Goal: Use online tool/utility: Utilize a website feature to perform a specific function

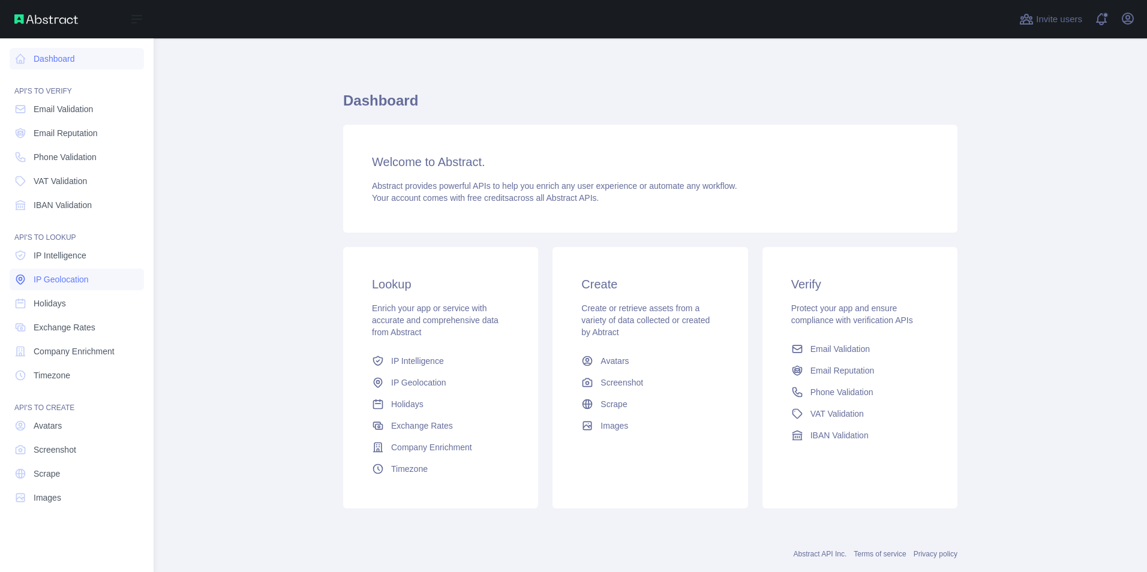
drag, startPoint x: 60, startPoint y: 258, endPoint x: 107, endPoint y: 270, distance: 48.3
click at [60, 258] on span "IP Intelligence" at bounding box center [60, 256] width 53 height 12
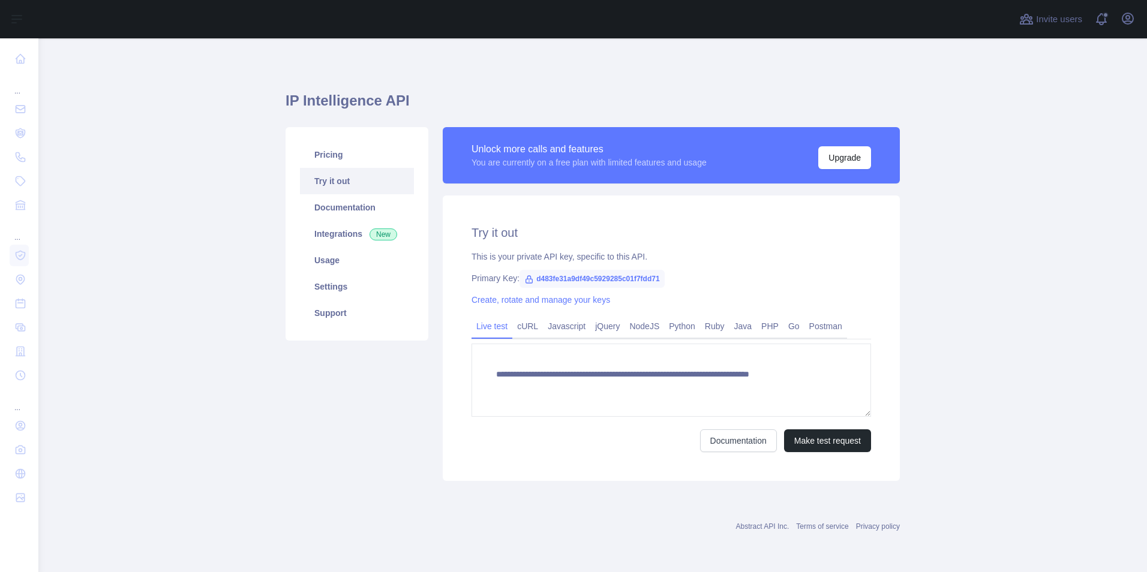
type textarea "**********"
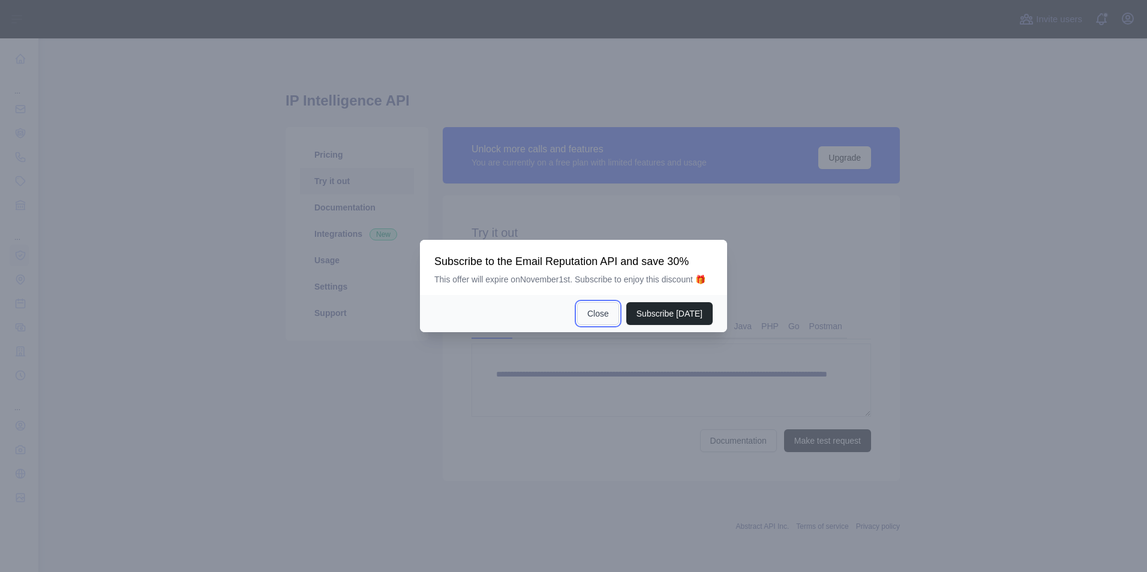
click at [594, 317] on button "Close" at bounding box center [598, 313] width 42 height 23
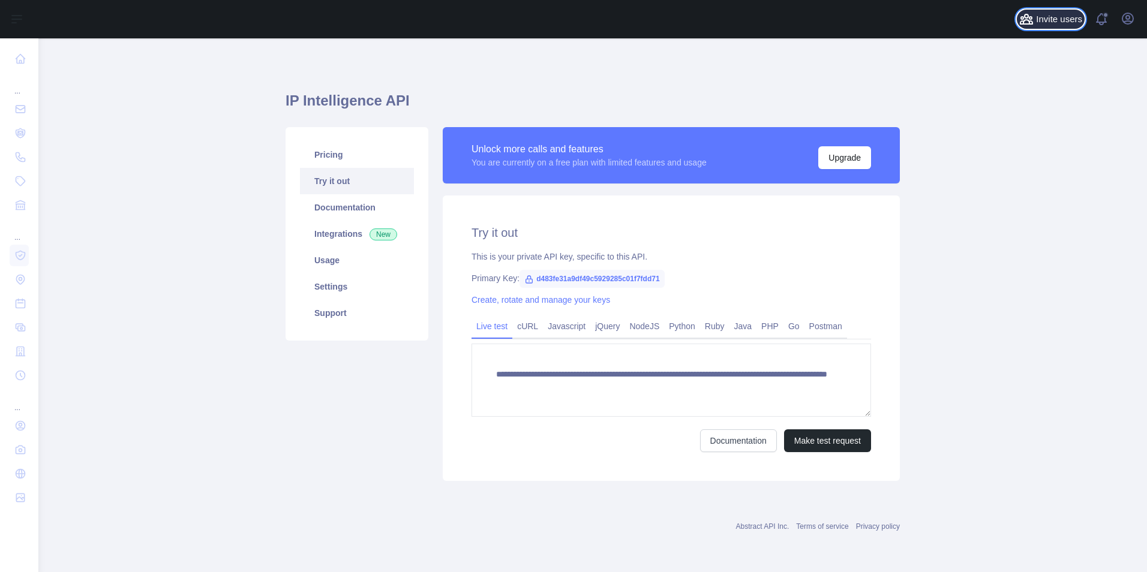
click at [1031, 23] on icon at bounding box center [1026, 19] width 12 height 10
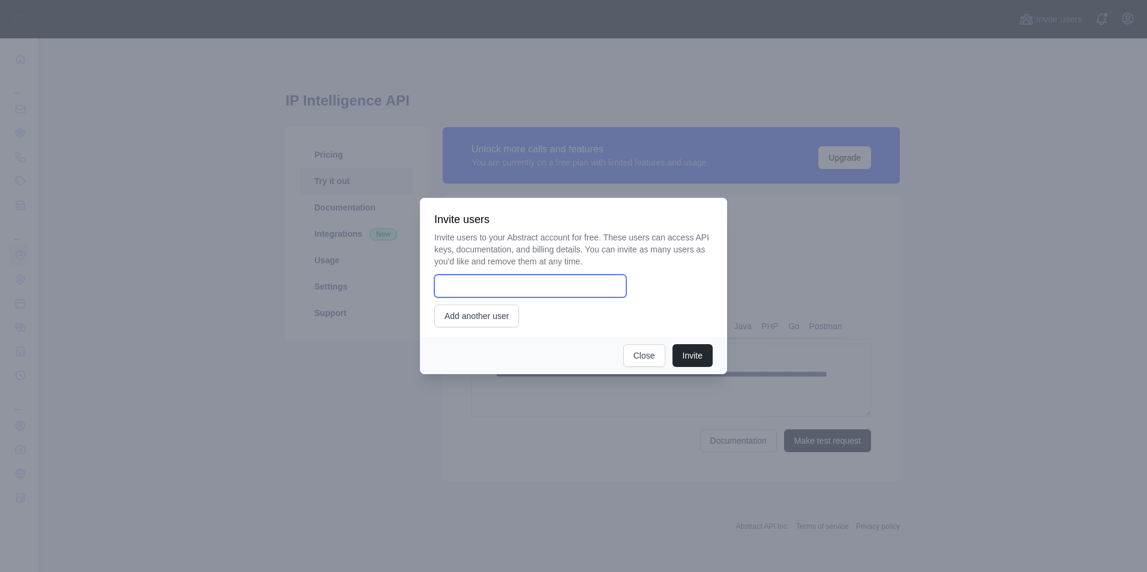
click at [542, 288] on input "email" at bounding box center [530, 286] width 192 height 23
type input "**********"
click at [687, 354] on button "Invite" at bounding box center [692, 355] width 40 height 23
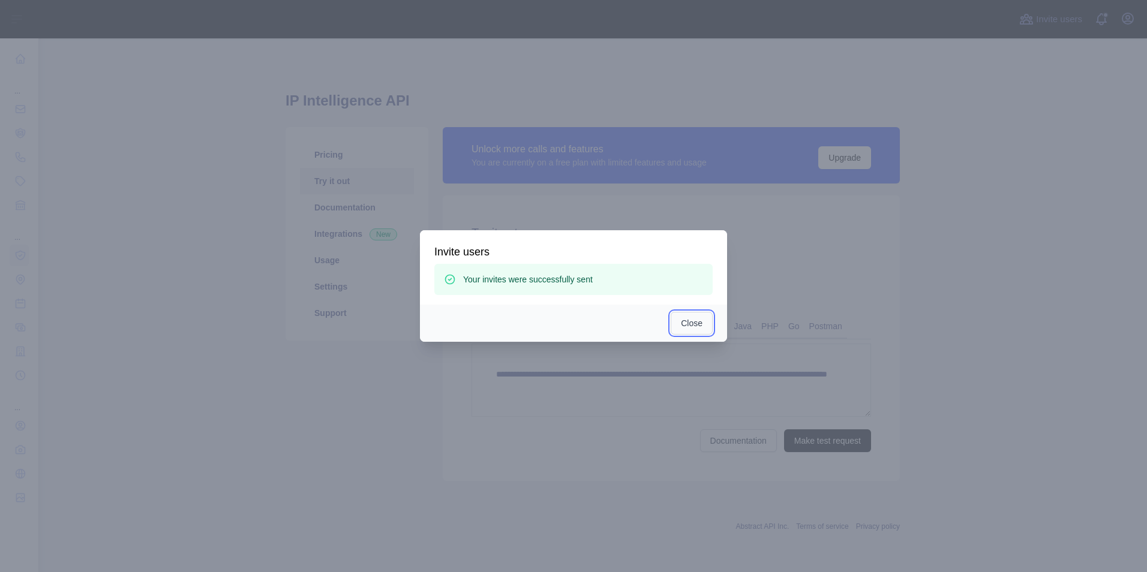
click at [686, 320] on button "Close" at bounding box center [692, 323] width 42 height 23
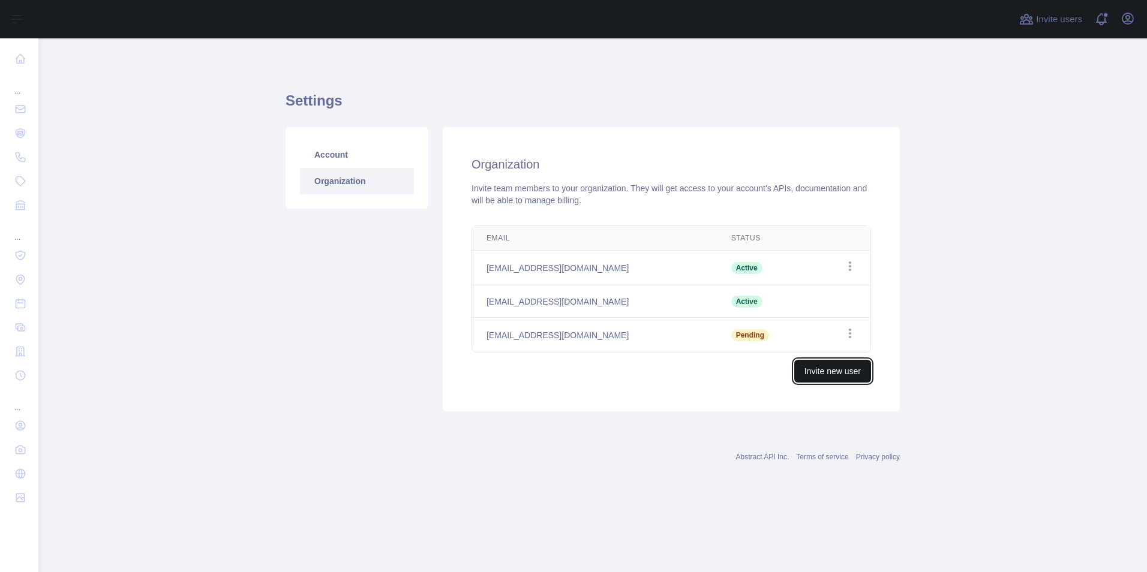
click at [856, 371] on button "Invite new user" at bounding box center [832, 371] width 77 height 23
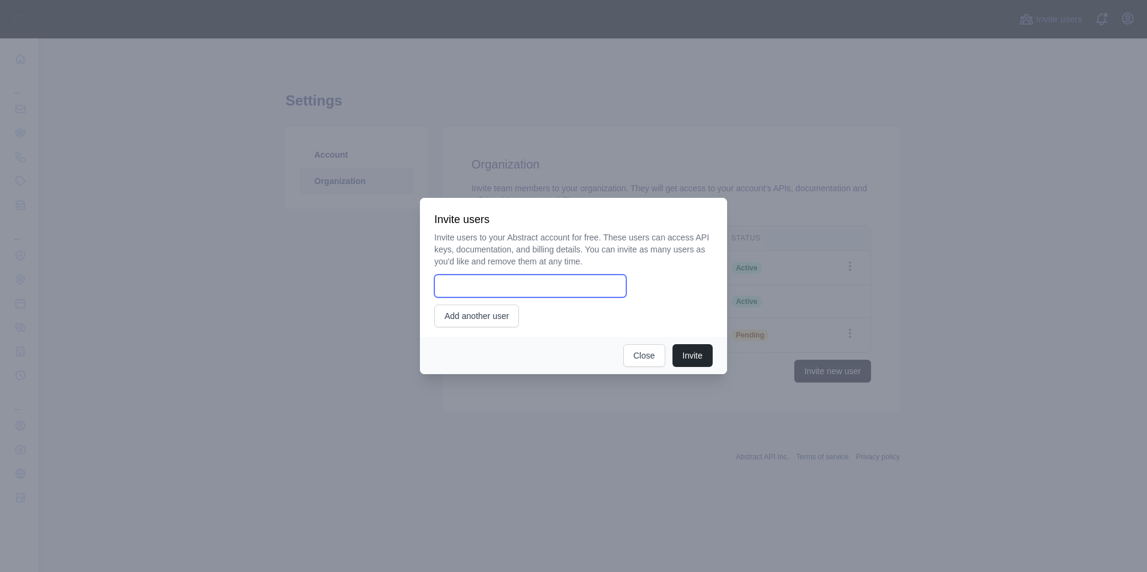
click at [489, 283] on input "email" at bounding box center [530, 286] width 192 height 23
type input "**********"
click at [476, 319] on button "Add another user" at bounding box center [476, 316] width 85 height 23
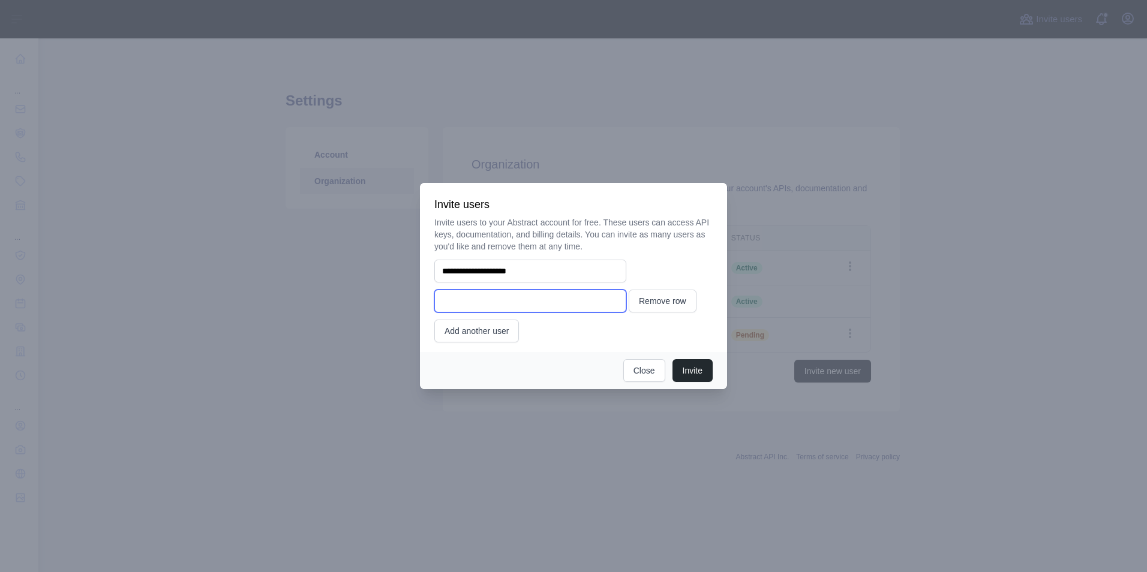
click at [494, 302] on input "email" at bounding box center [530, 301] width 192 height 23
type input "**********"
click at [696, 369] on button "Invite" at bounding box center [692, 370] width 40 height 23
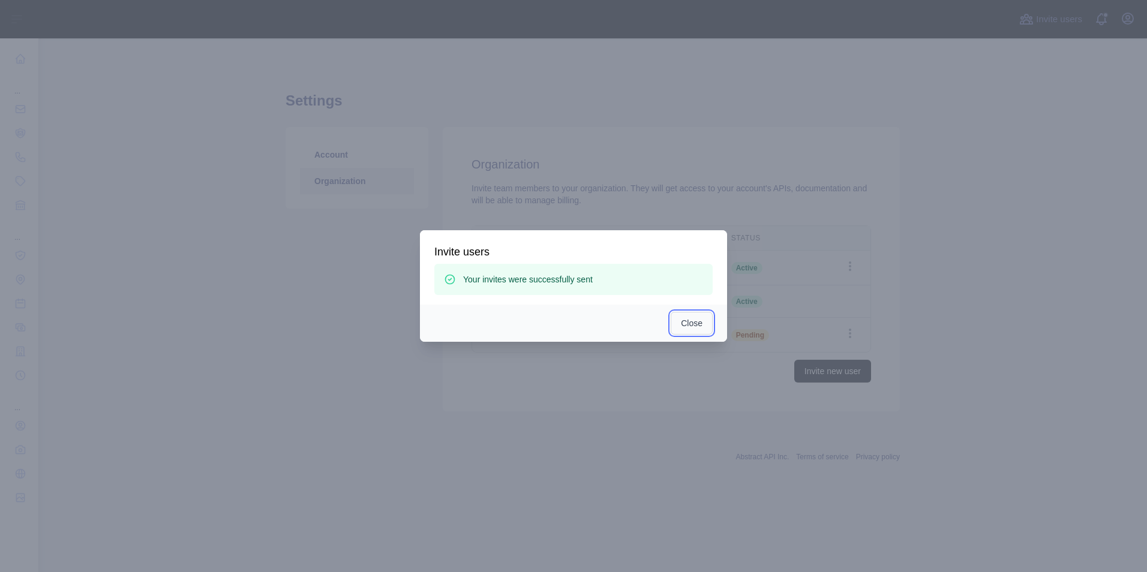
click at [694, 321] on button "Close" at bounding box center [692, 323] width 42 height 23
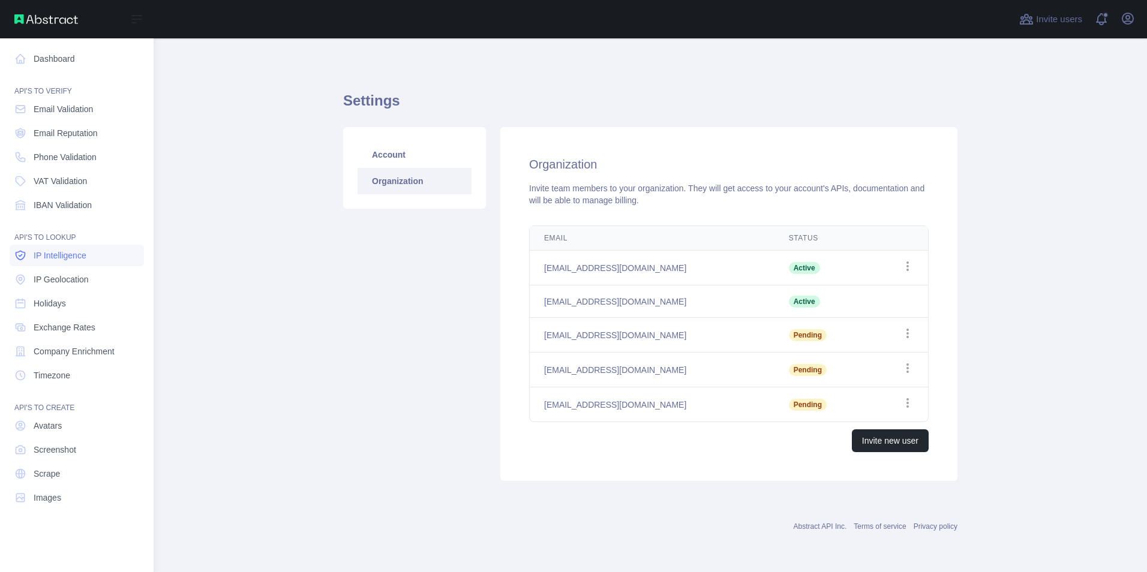
click at [41, 253] on span "IP Intelligence" at bounding box center [60, 256] width 53 height 12
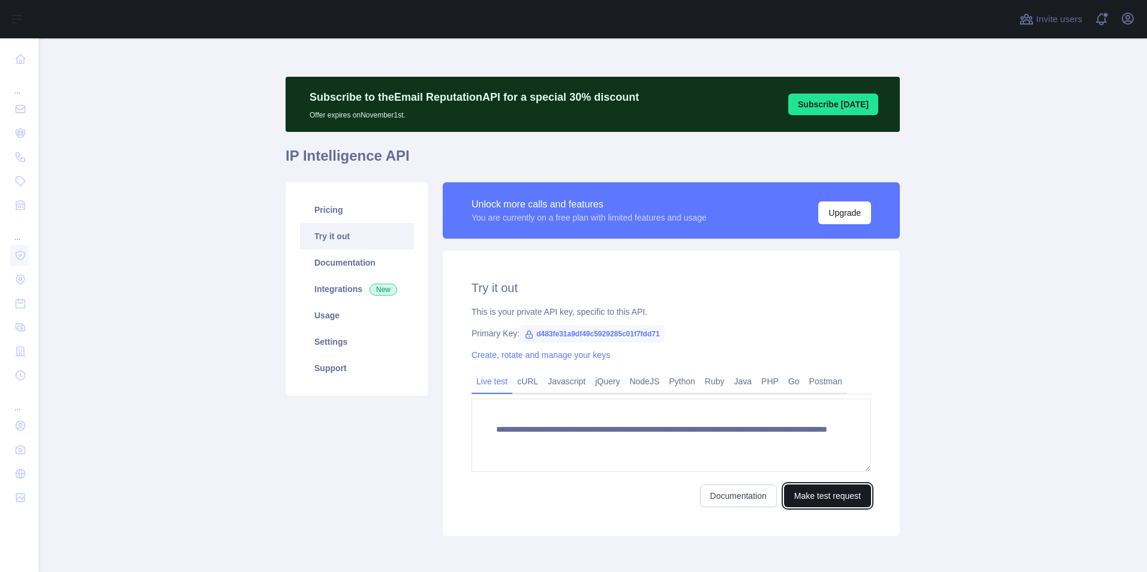
click at [820, 498] on button "Make test request" at bounding box center [827, 496] width 87 height 23
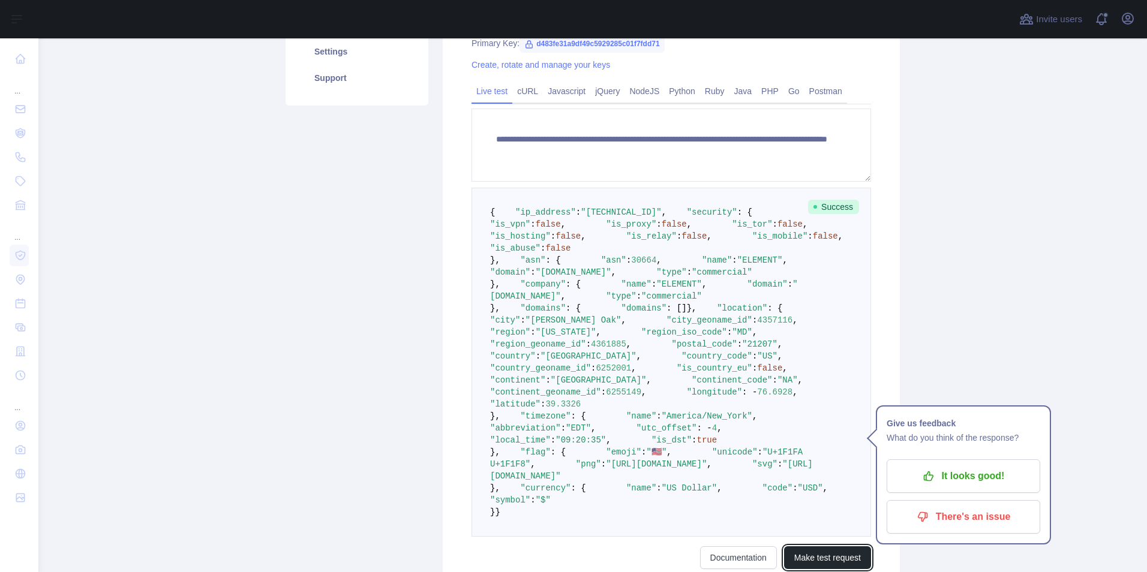
scroll to position [120, 0]
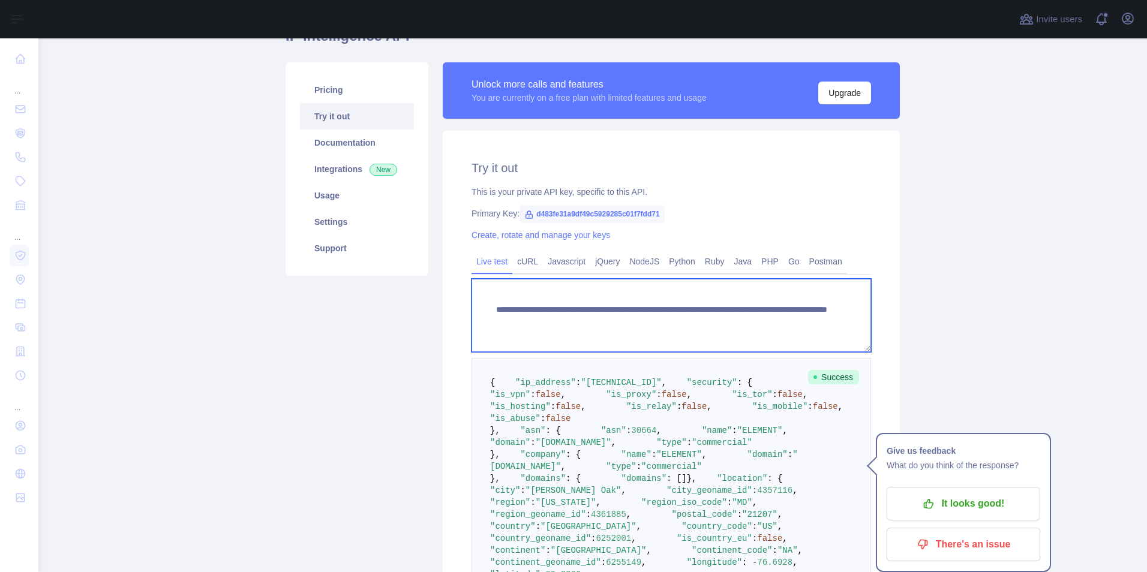
drag, startPoint x: 713, startPoint y: 319, endPoint x: 779, endPoint y: 319, distance: 66.6
click at [779, 319] on textarea "**********" at bounding box center [671, 315] width 400 height 73
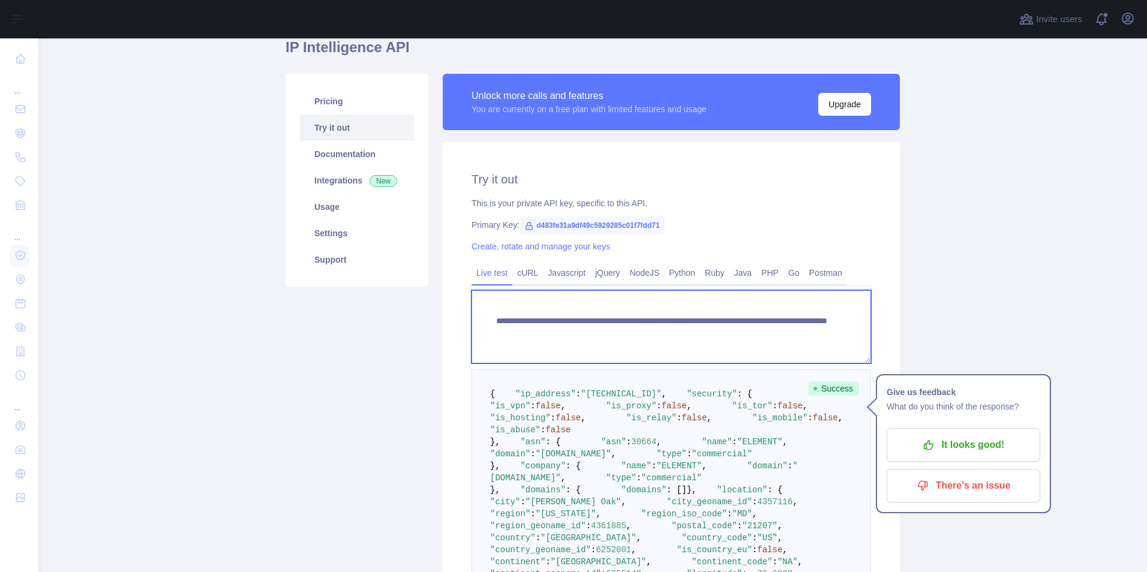
scroll to position [45, 0]
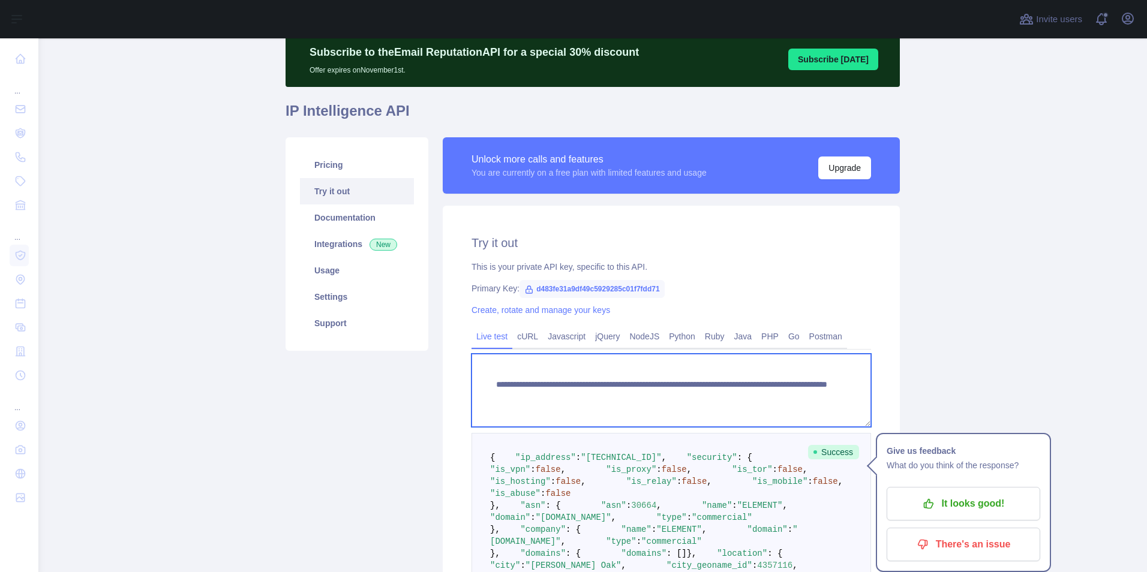
drag, startPoint x: 488, startPoint y: 386, endPoint x: 792, endPoint y: 397, distance: 304.3
click at [792, 397] on textarea "**********" at bounding box center [671, 390] width 400 height 73
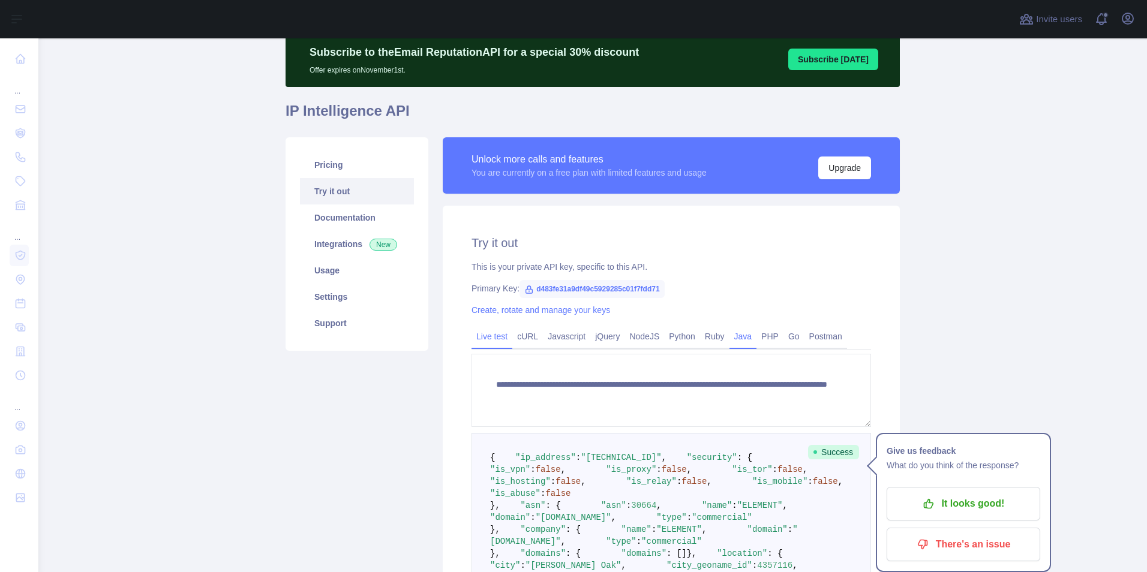
click at [731, 338] on link "Java" at bounding box center [743, 336] width 28 height 19
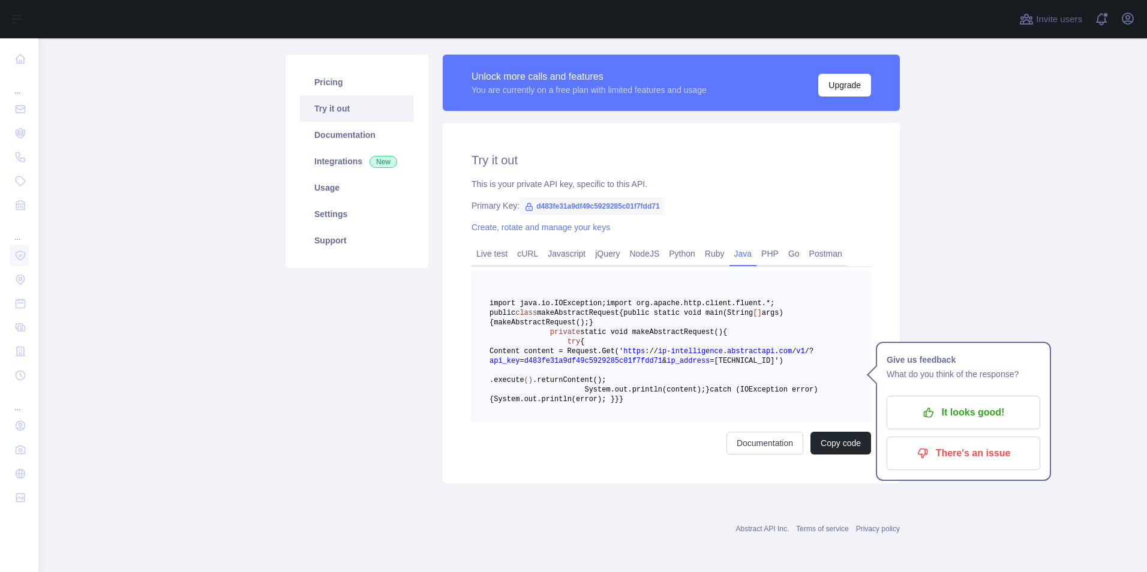
scroll to position [225, 0]
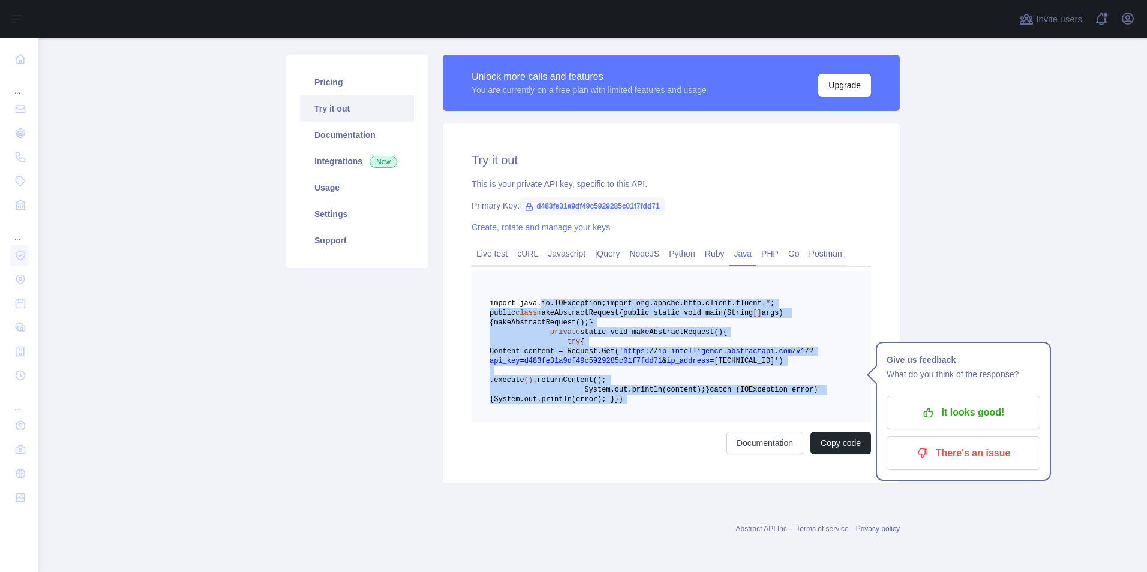
drag, startPoint x: 532, startPoint y: 208, endPoint x: 617, endPoint y: 454, distance: 260.1
click at [617, 454] on div "import java.io.IOException; import org.apache.http.client.fluent.*; public clas…" at bounding box center [671, 363] width 400 height 184
copy code "import java.io.IOException; import org.apache.http.client.fluent.*; public clas…"
drag, startPoint x: 490, startPoint y: 397, endPoint x: 519, endPoint y: 397, distance: 29.4
click at [705, 394] on span "}" at bounding box center [707, 390] width 4 height 8
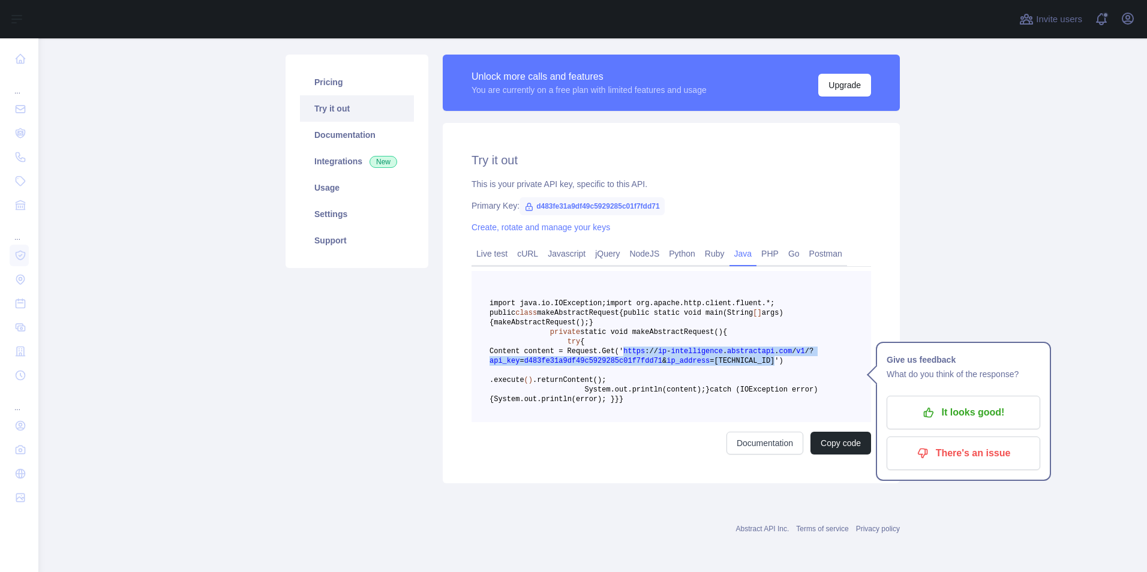
drag, startPoint x: 694, startPoint y: 330, endPoint x: 748, endPoint y: 346, distance: 56.2
click at [748, 346] on pre "import java.io.IOException; import org.apache.http.client.fluent.*; public clas…" at bounding box center [671, 346] width 400 height 151
copy span "https : / / ip - intelligence . abstractapi . com / v1 / ? api_key = d483fe31a9…"
click at [710, 357] on span "=[TECHNICAL_ID]')" at bounding box center [746, 361] width 73 height 8
drag, startPoint x: 690, startPoint y: 352, endPoint x: 747, endPoint y: 347, distance: 57.7
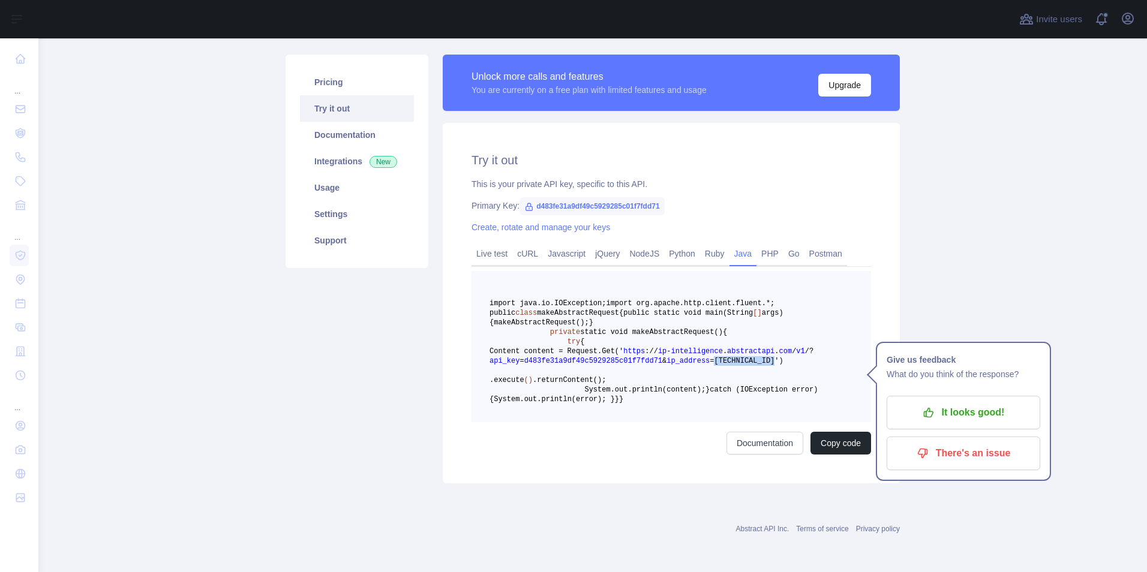
click at [747, 357] on span "=[TECHNICAL_ID]')" at bounding box center [746, 361] width 73 height 8
click at [490, 244] on link "Live test" at bounding box center [491, 253] width 41 height 19
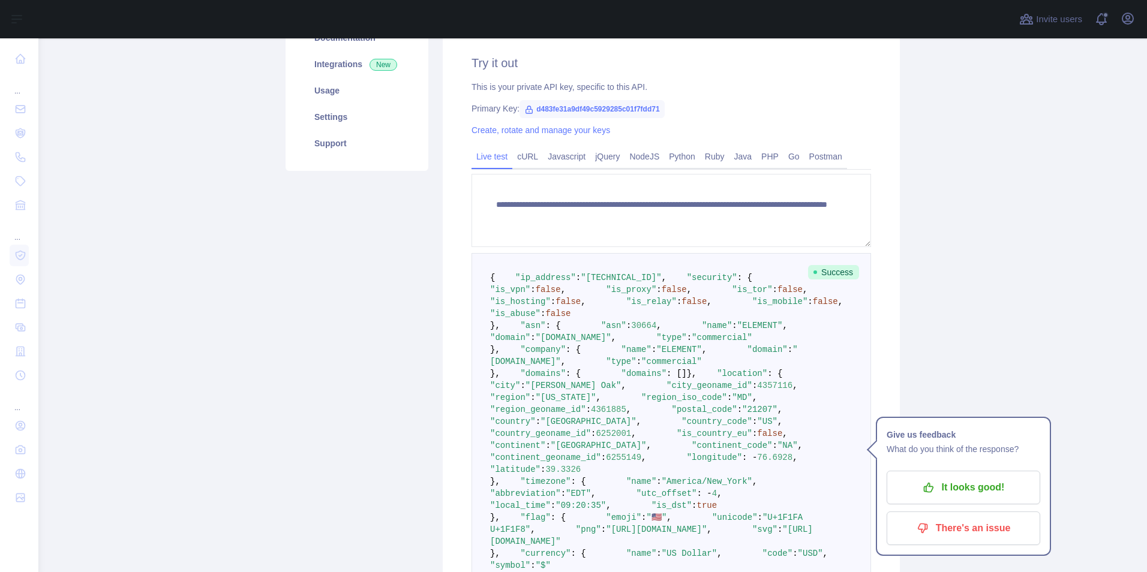
scroll to position [45, 0]
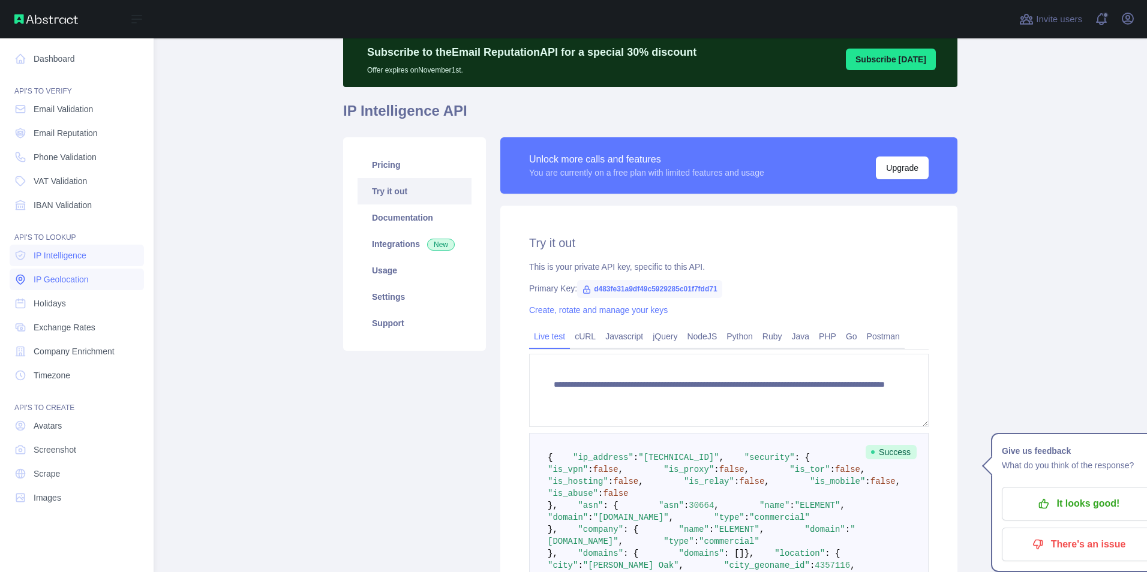
click at [64, 279] on span "IP Geolocation" at bounding box center [61, 280] width 55 height 12
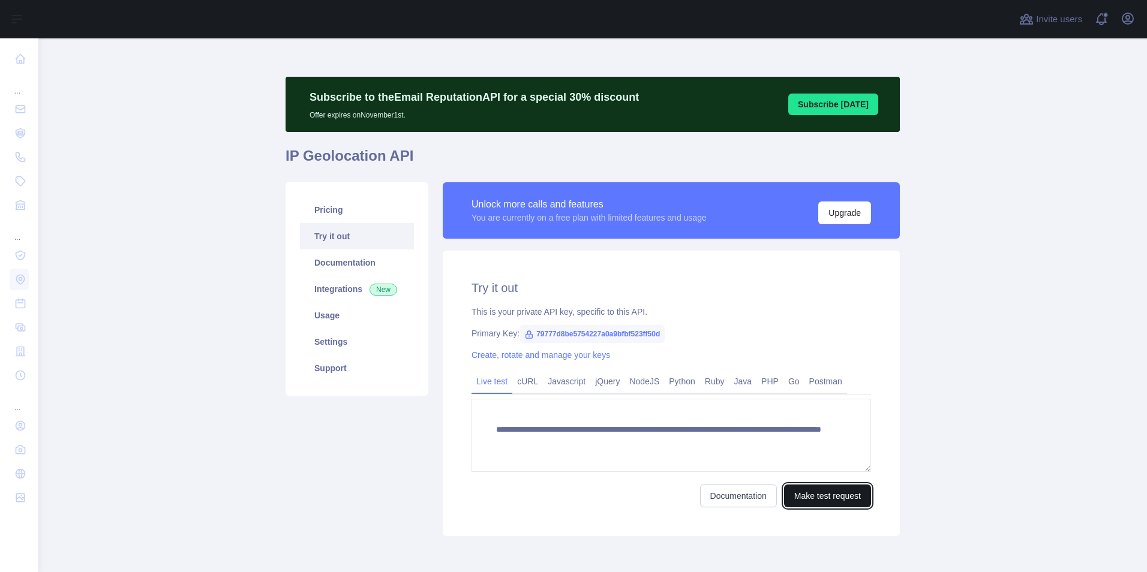
click at [812, 492] on button "Make test request" at bounding box center [827, 496] width 87 height 23
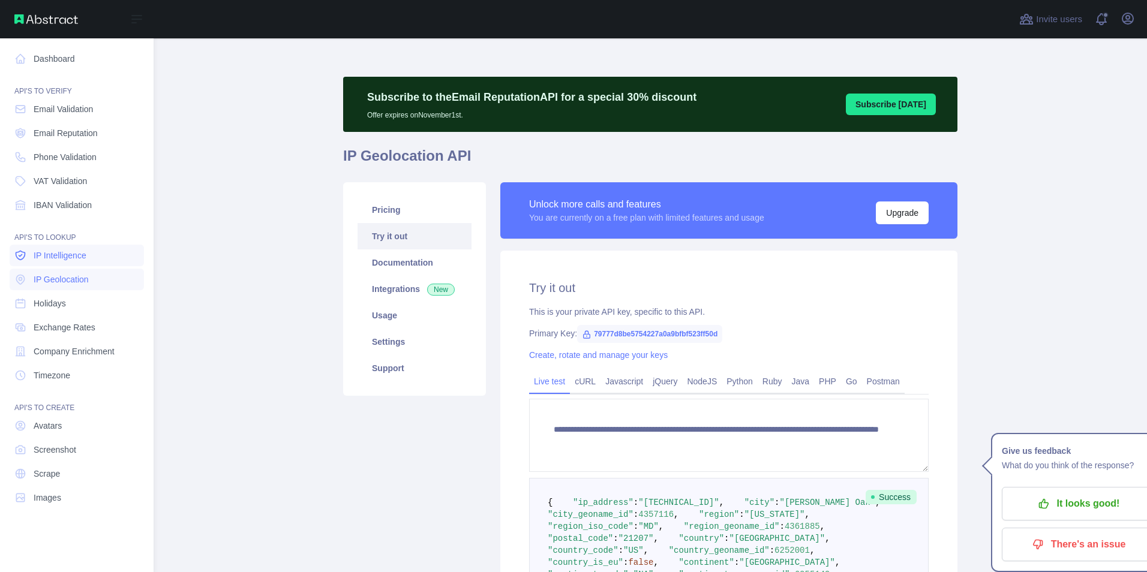
click at [67, 261] on span "IP Intelligence" at bounding box center [60, 256] width 53 height 12
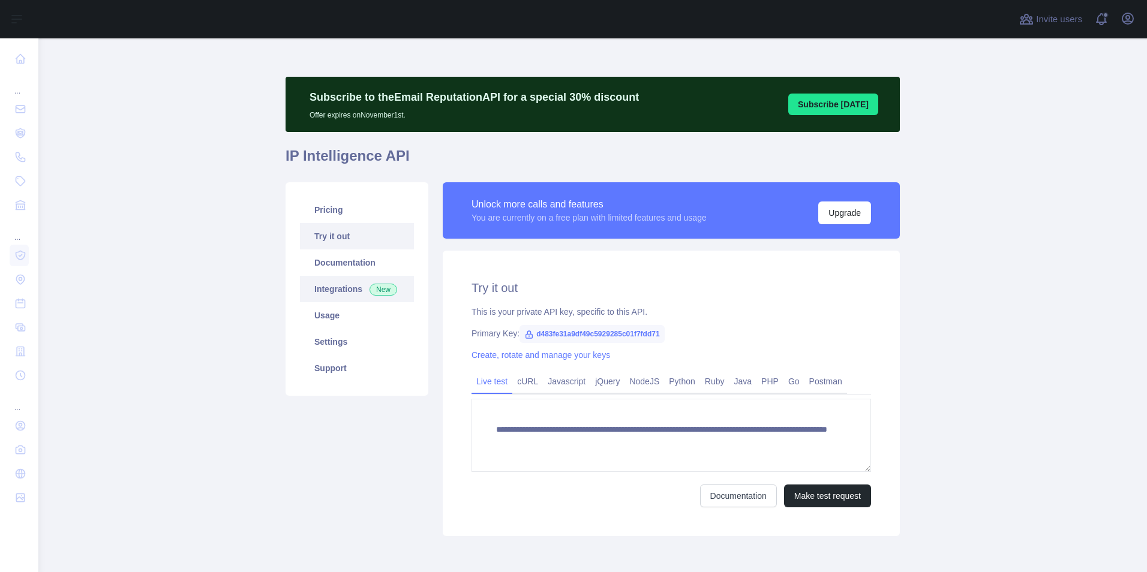
click at [319, 287] on link "Integrations New" at bounding box center [357, 289] width 114 height 26
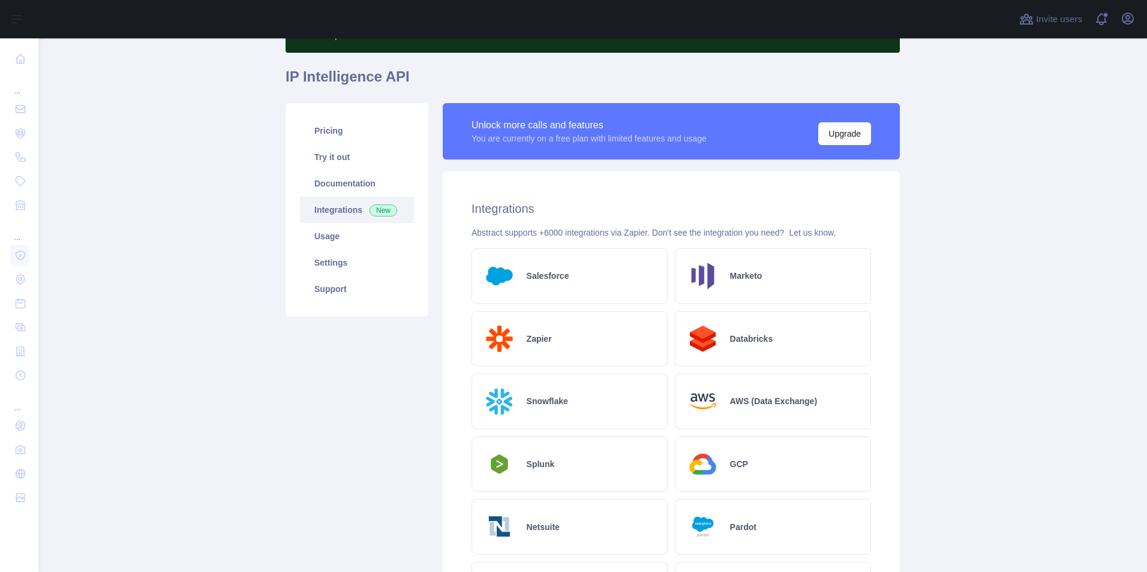
scroll to position [19, 0]
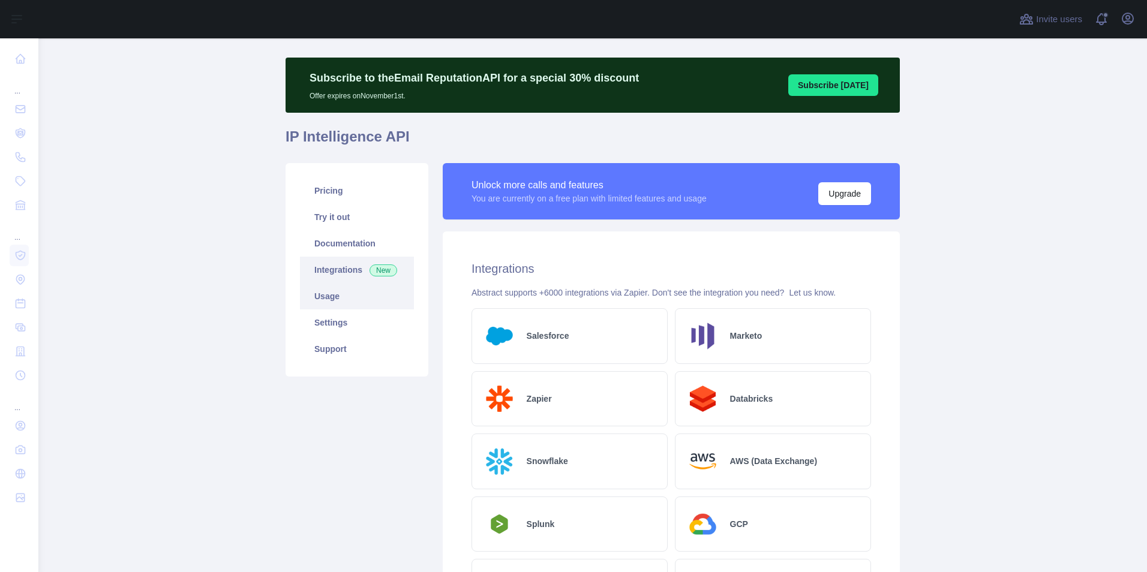
click at [319, 299] on link "Usage" at bounding box center [357, 296] width 114 height 26
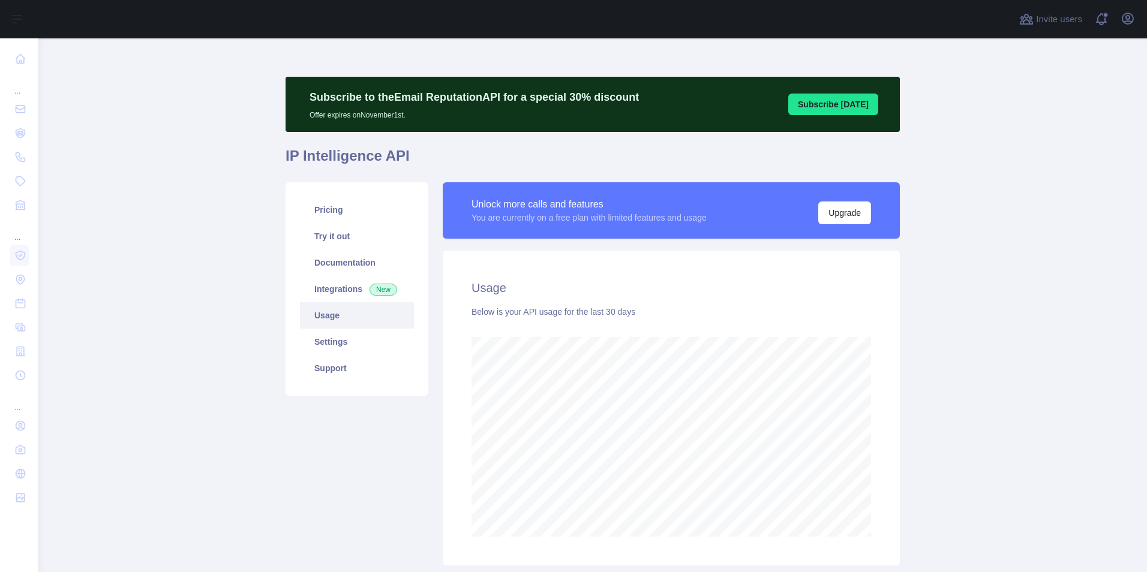
scroll to position [534, 1100]
click at [306, 286] on link "Integrations New" at bounding box center [357, 289] width 114 height 26
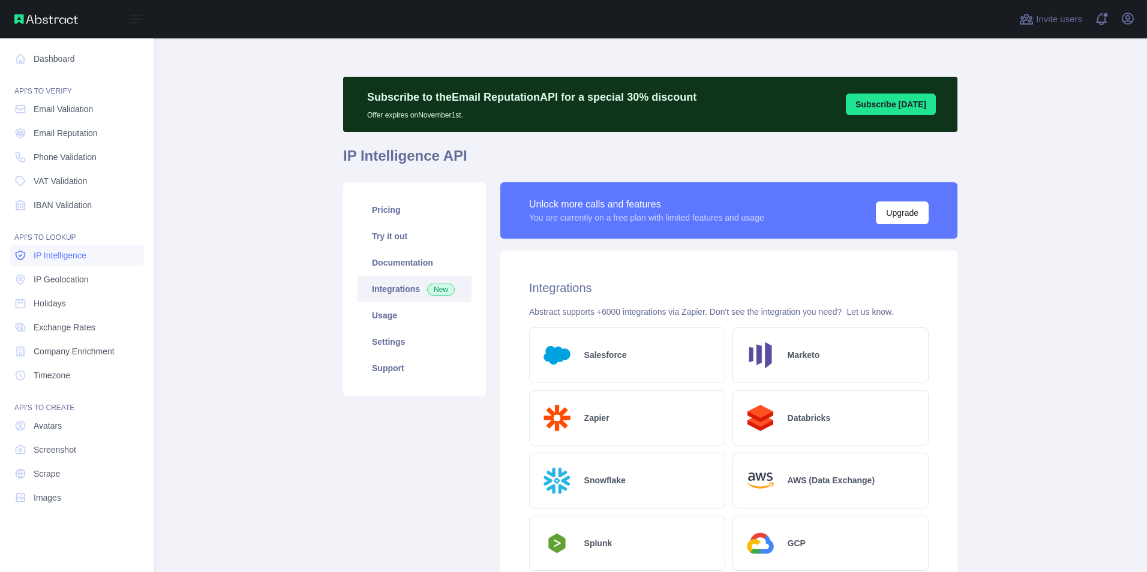
click at [49, 253] on span "IP Intelligence" at bounding box center [60, 256] width 53 height 12
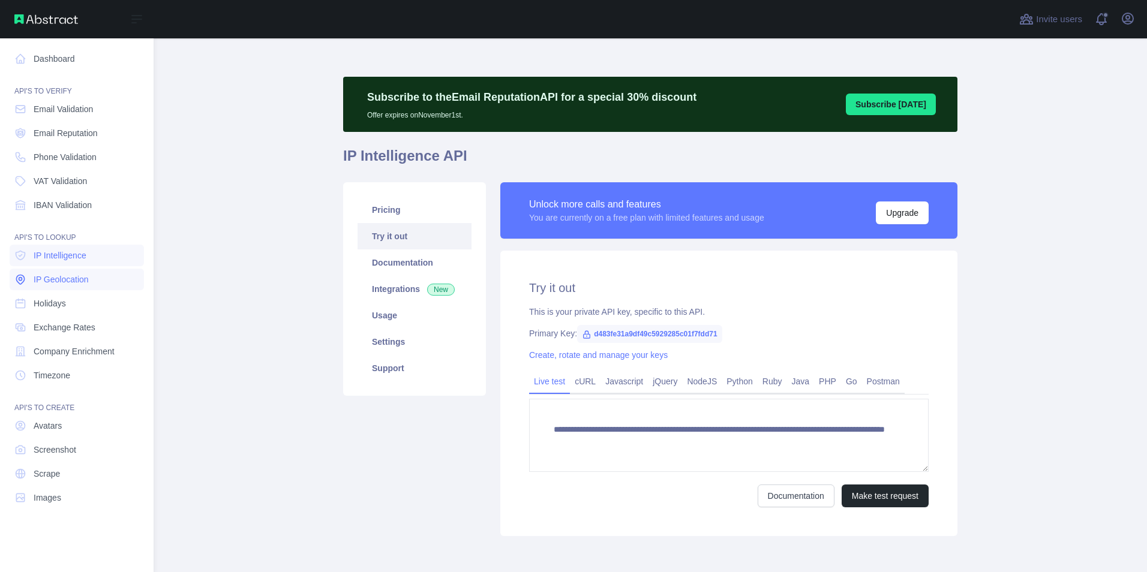
click at [74, 280] on span "IP Geolocation" at bounding box center [61, 280] width 55 height 12
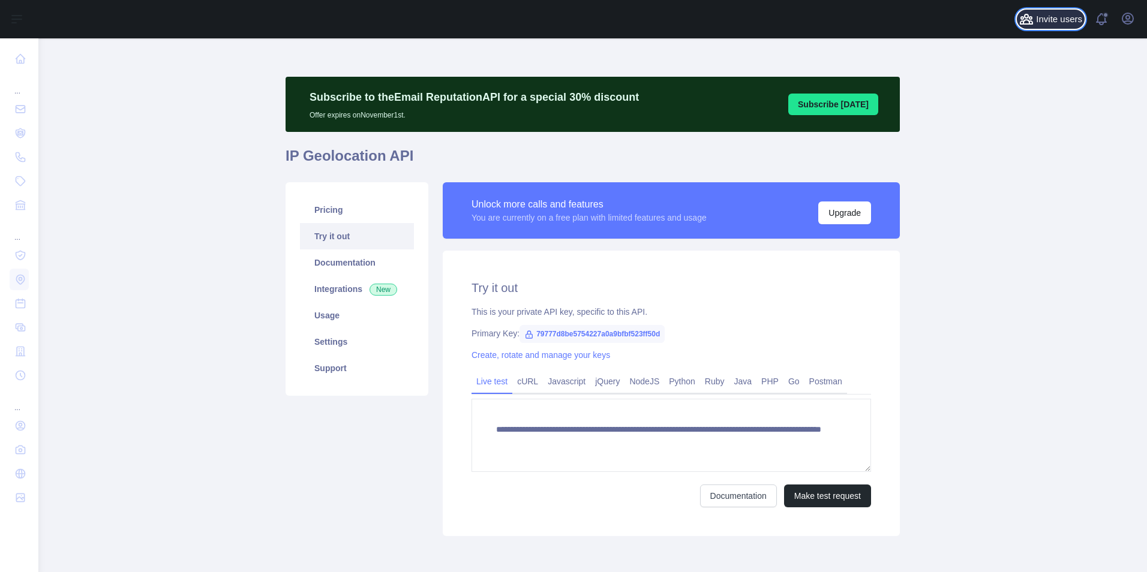
click at [1049, 19] on span "Invite users" at bounding box center [1059, 20] width 46 height 14
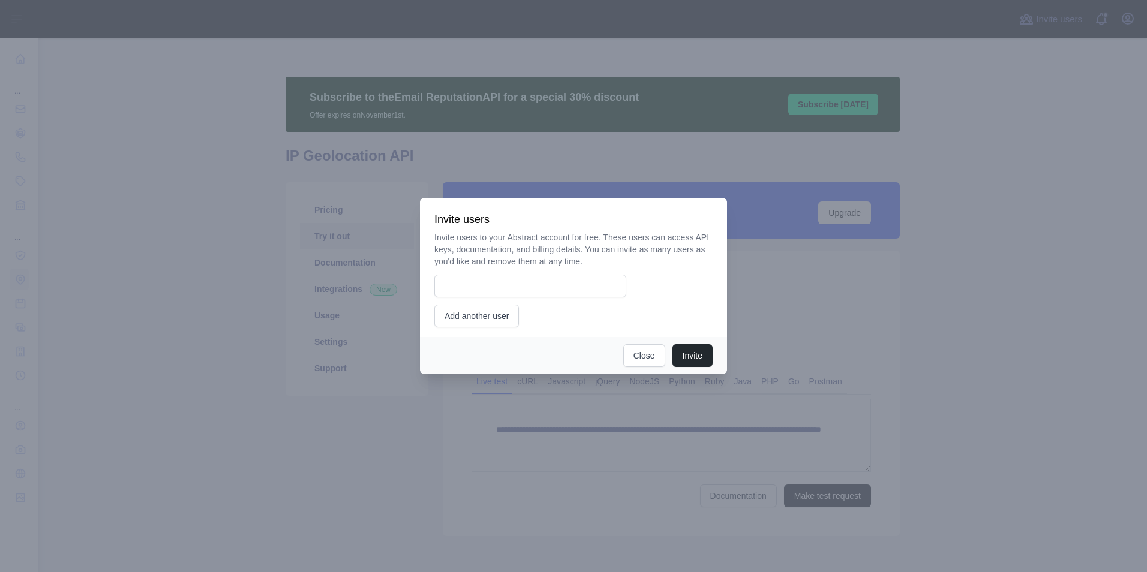
click at [1103, 35] on div at bounding box center [573, 286] width 1147 height 572
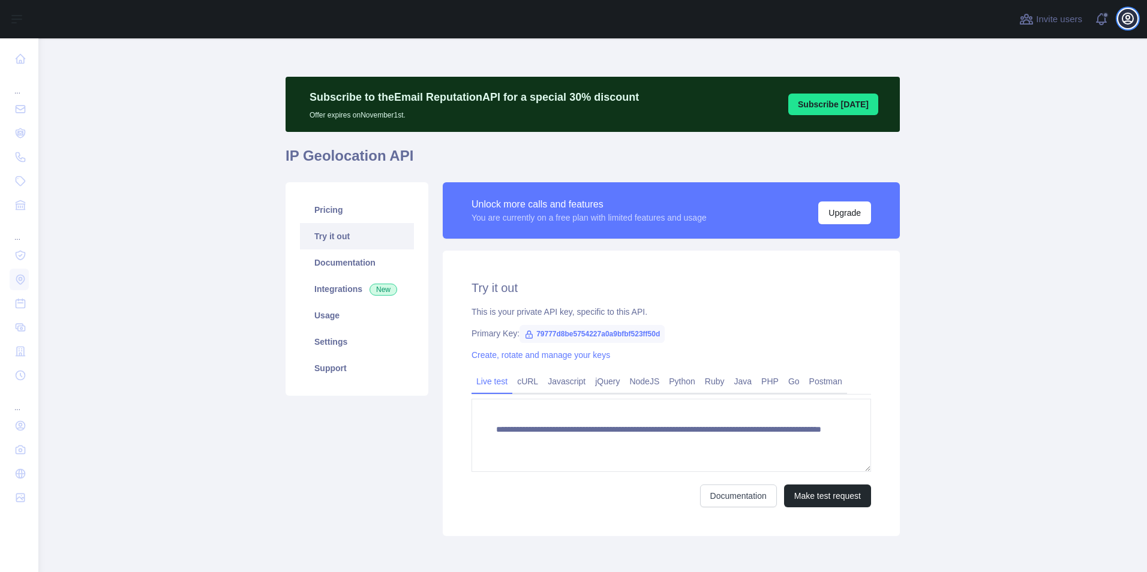
click at [1119, 18] on button "Open user menu" at bounding box center [1127, 18] width 19 height 19
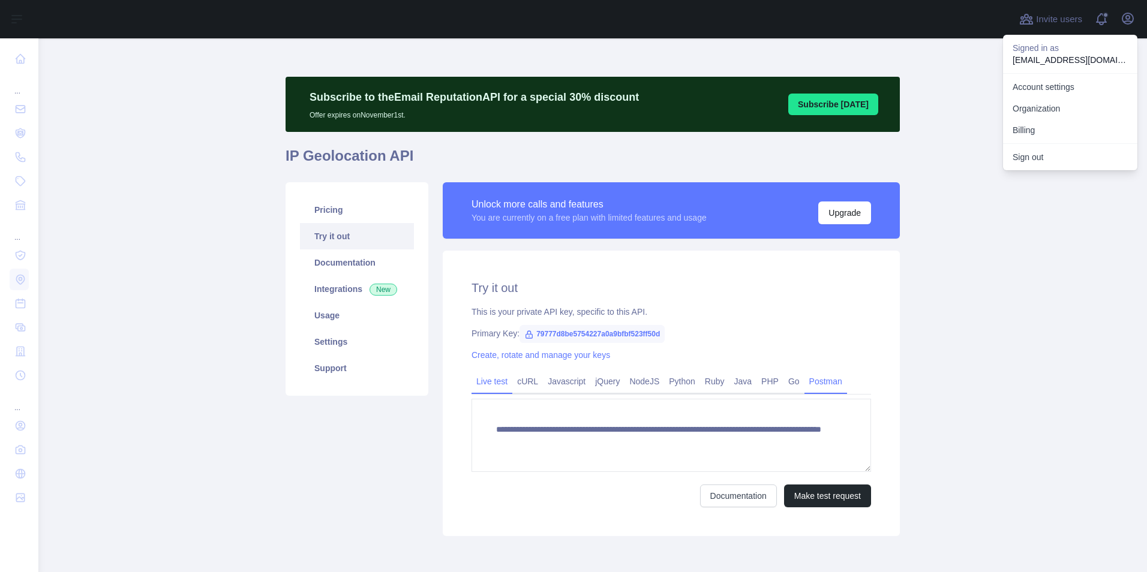
scroll to position [53, 0]
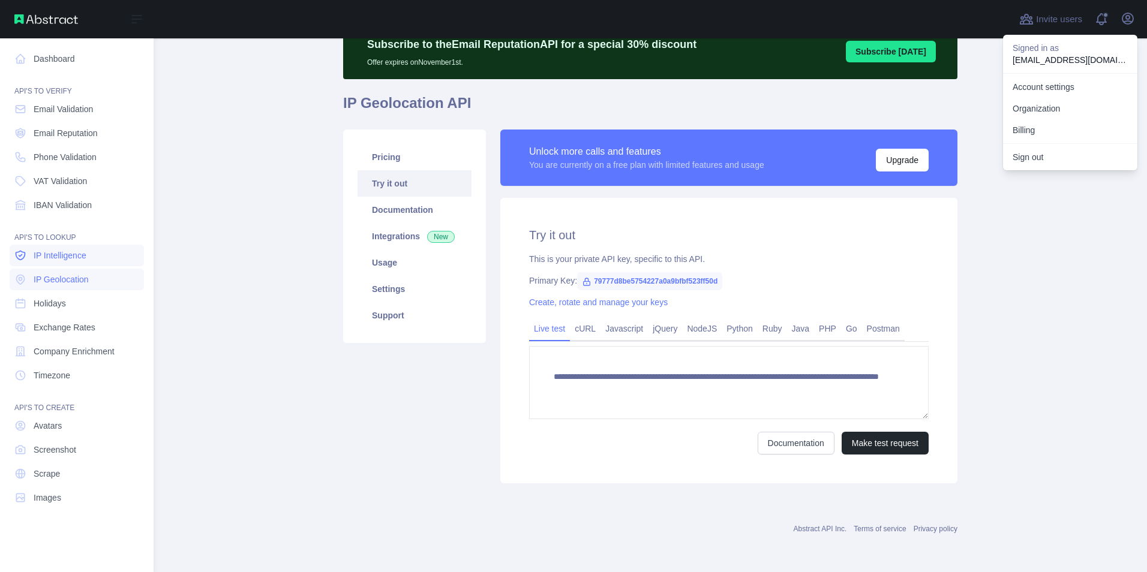
click at [65, 260] on span "IP Intelligence" at bounding box center [60, 256] width 53 height 12
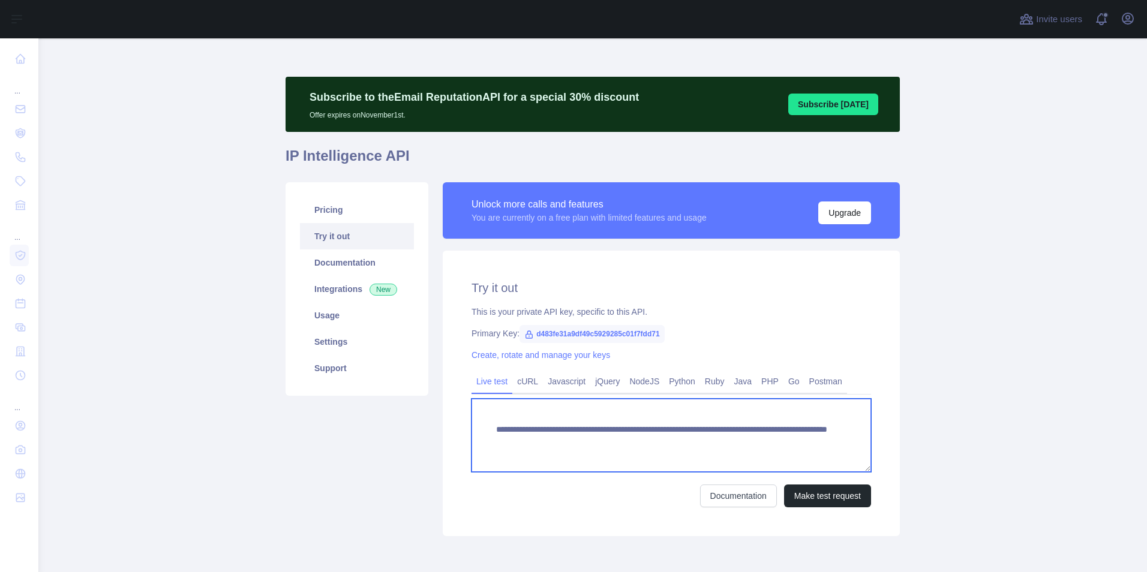
drag, startPoint x: 720, startPoint y: 443, endPoint x: 774, endPoint y: 440, distance: 54.1
click at [774, 440] on textarea "**********" at bounding box center [671, 435] width 400 height 73
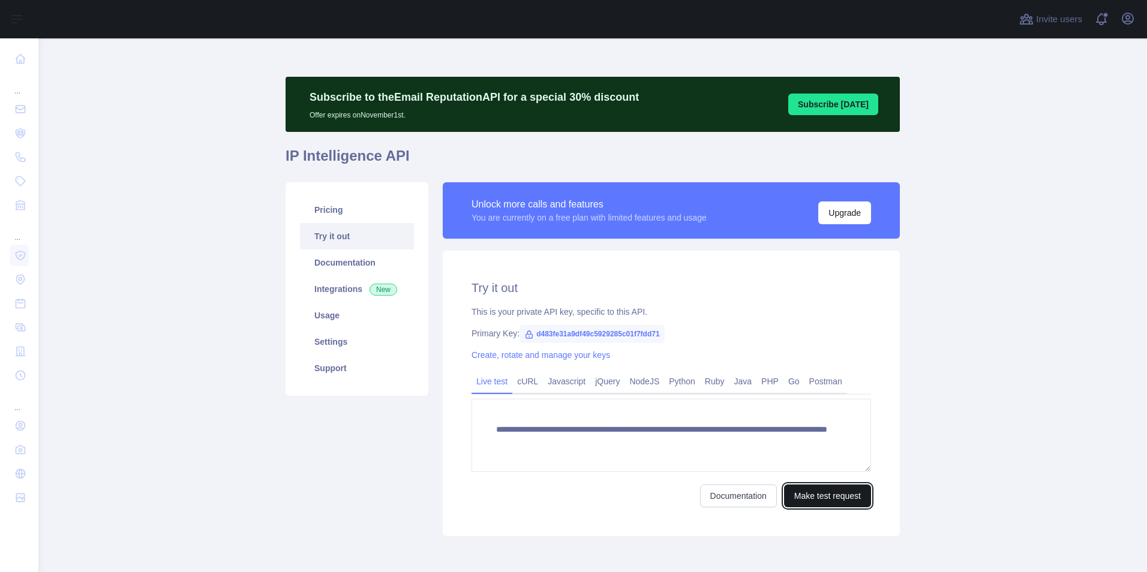
click at [824, 507] on button "Make test request" at bounding box center [827, 496] width 87 height 23
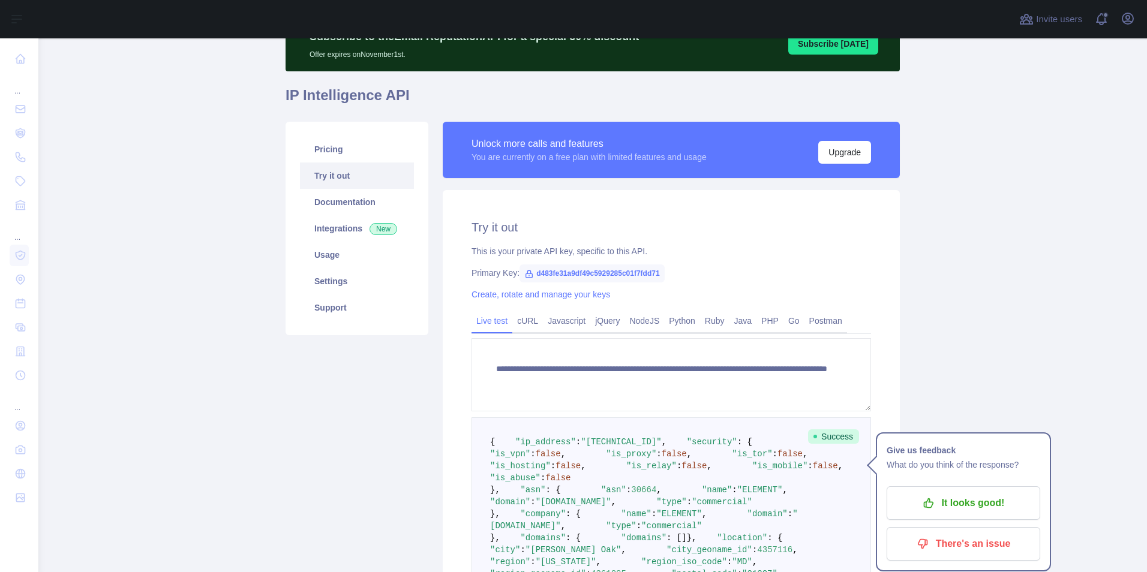
scroll to position [60, 0]
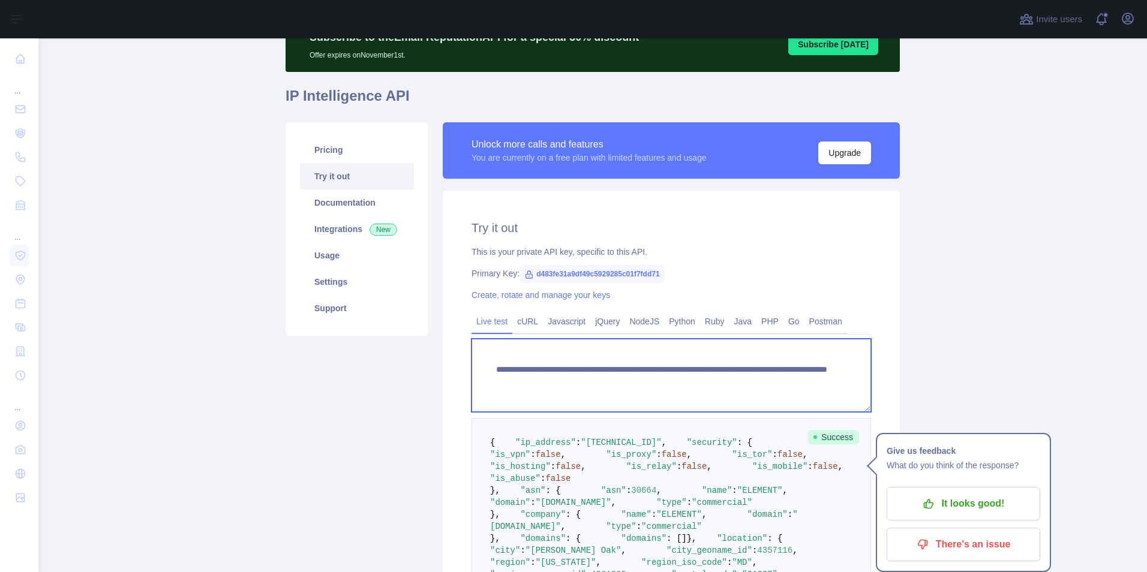
drag, startPoint x: 677, startPoint y: 379, endPoint x: 779, endPoint y: 386, distance: 102.9
click at [779, 386] on textarea "**********" at bounding box center [671, 375] width 400 height 73
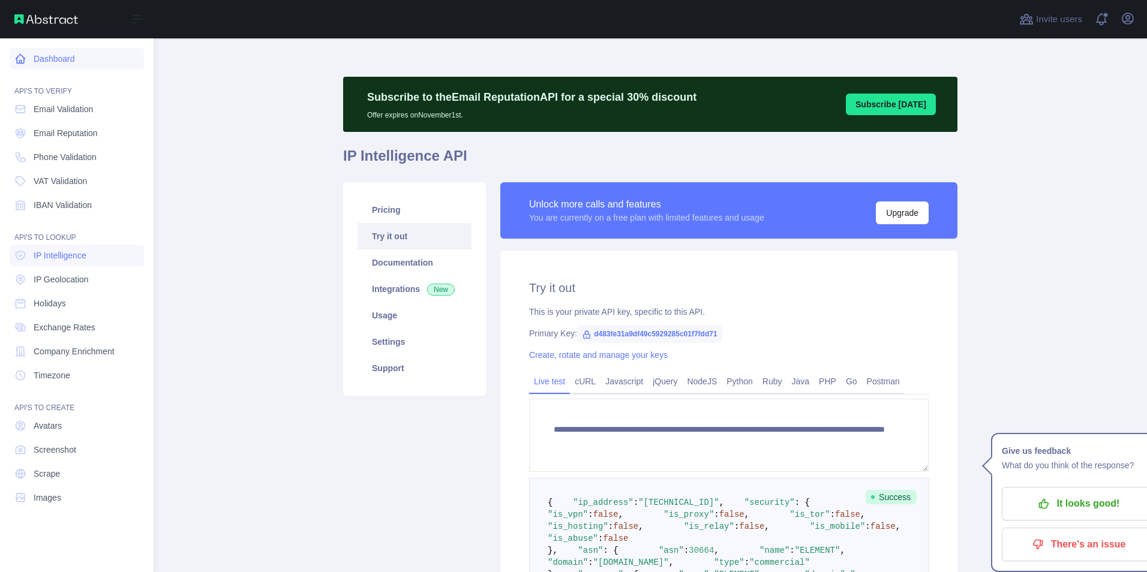
click at [49, 63] on link "Dashboard" at bounding box center [77, 59] width 134 height 22
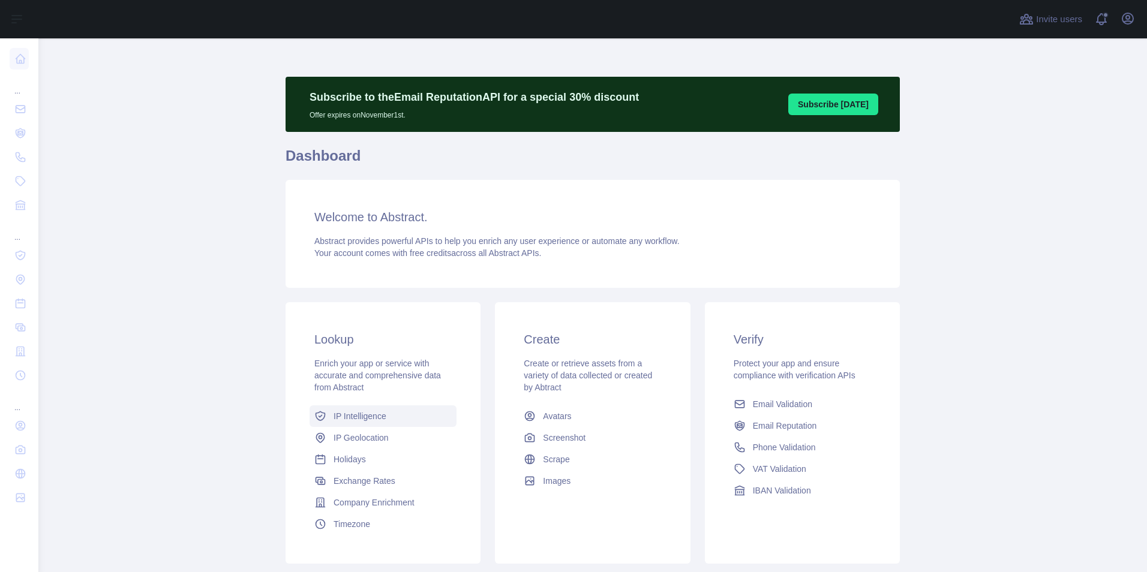
click at [341, 410] on link "IP Intelligence" at bounding box center [383, 417] width 147 height 22
